Goal: Task Accomplishment & Management: Manage account settings

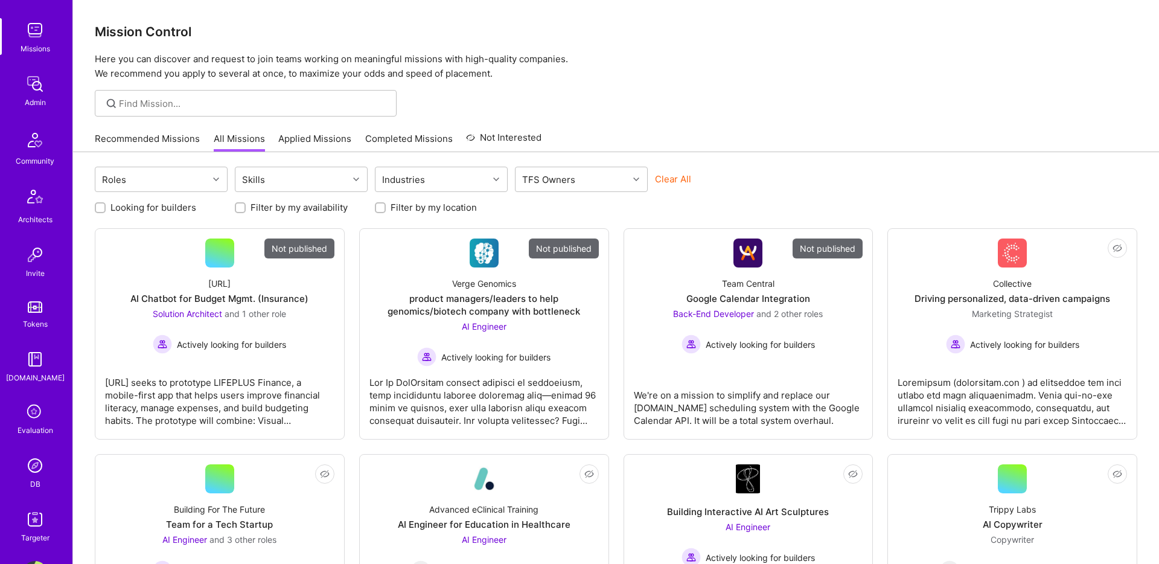
scroll to position [206, 0]
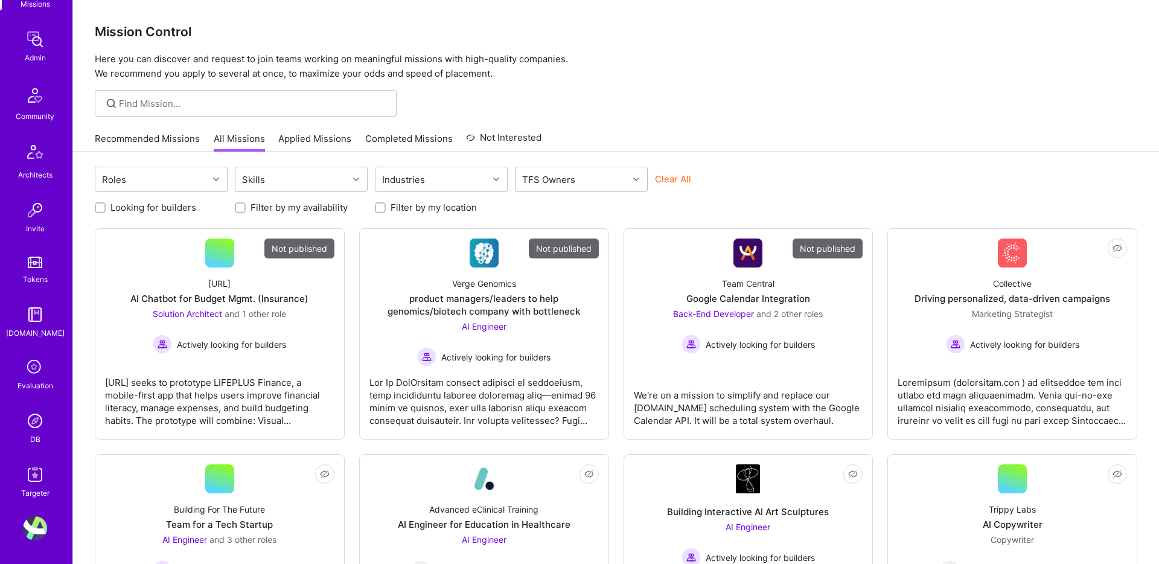
click at [30, 433] on div "DB" at bounding box center [35, 439] width 10 height 13
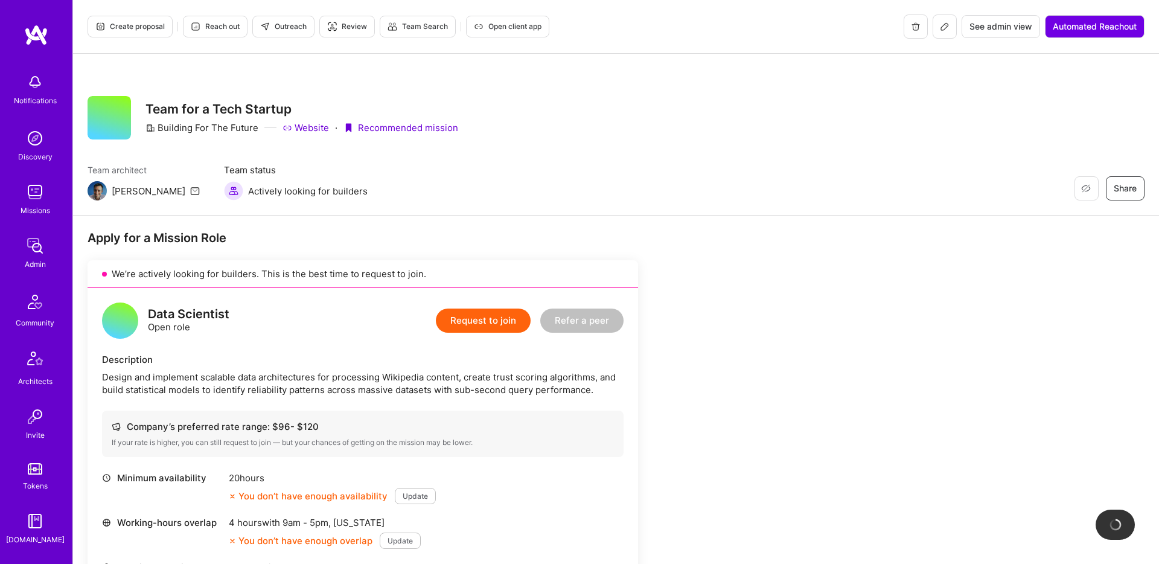
click at [936, 29] on button at bounding box center [944, 26] width 24 height 24
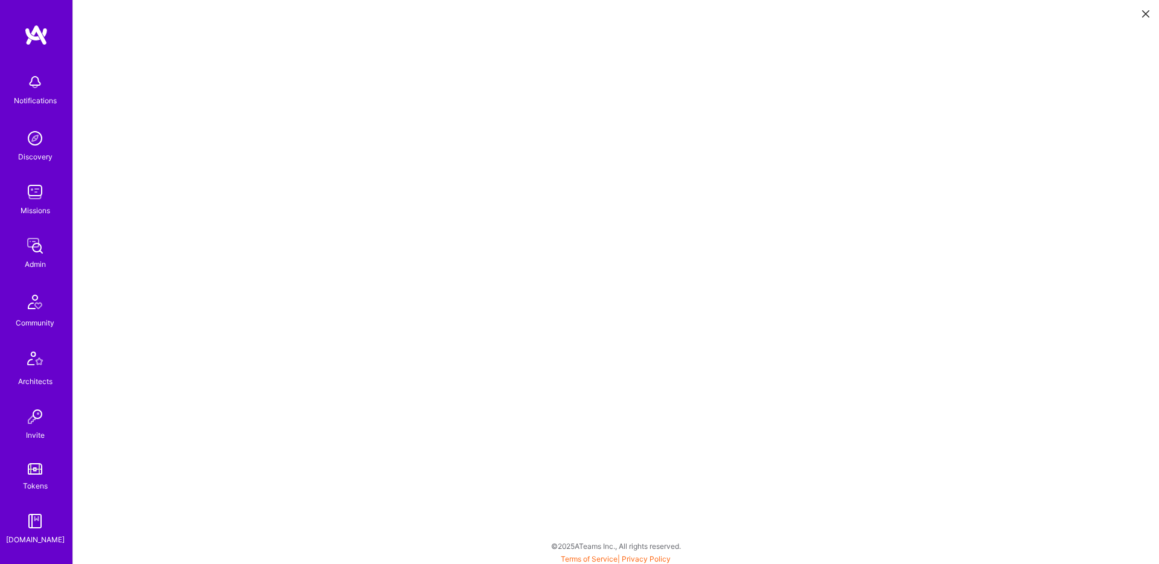
scroll to position [3, 0]
